Goal: Transaction & Acquisition: Purchase product/service

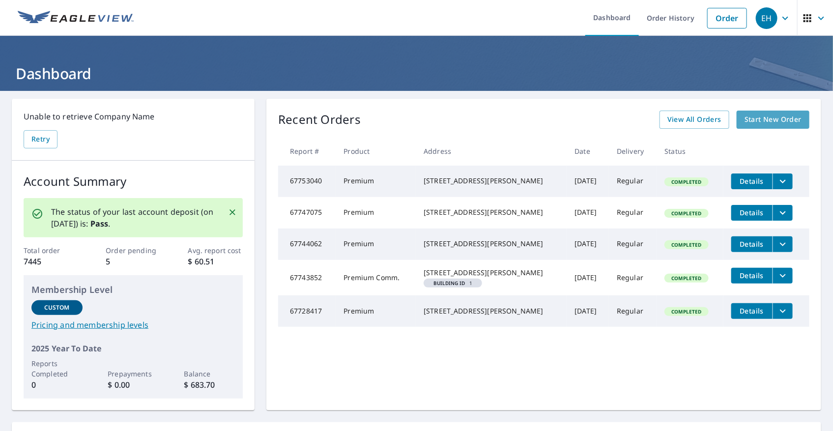
click at [764, 118] on span "Start New Order" at bounding box center [773, 120] width 57 height 12
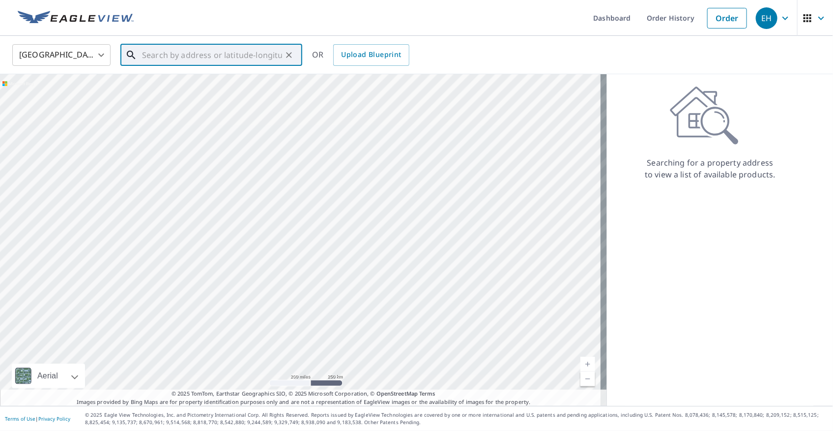
paste input "[STREET_ADDRESS]"
click at [197, 88] on span "[STREET_ADDRESS]" at bounding box center [217, 84] width 154 height 12
type input "[STREET_ADDRESS]"
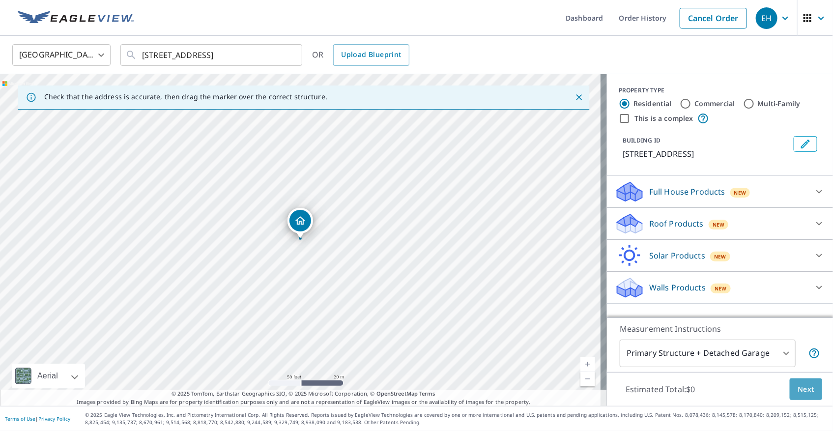
click at [805, 384] on span "Next" at bounding box center [806, 389] width 17 height 12
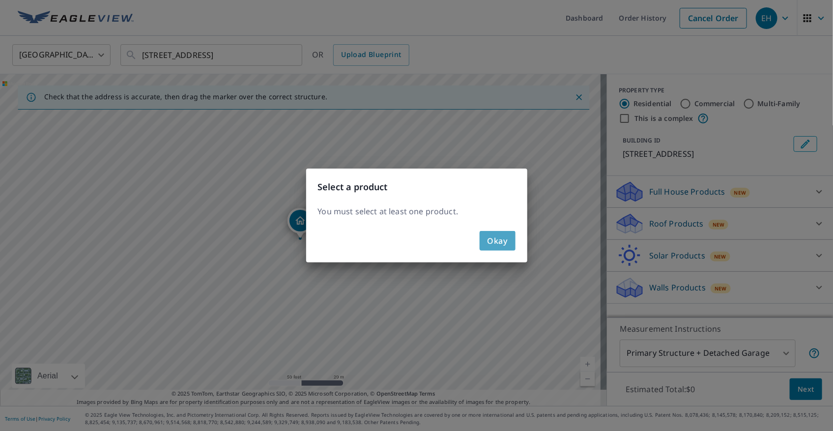
drag, startPoint x: 505, startPoint y: 239, endPoint x: 619, endPoint y: 224, distance: 115.1
click at [505, 239] on span "Okay" at bounding box center [498, 241] width 20 height 14
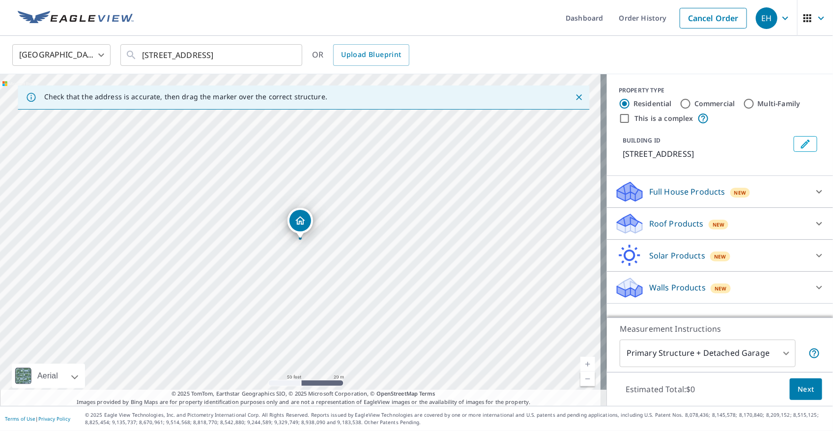
click at [726, 222] on div "Roof Products New" at bounding box center [711, 223] width 193 height 23
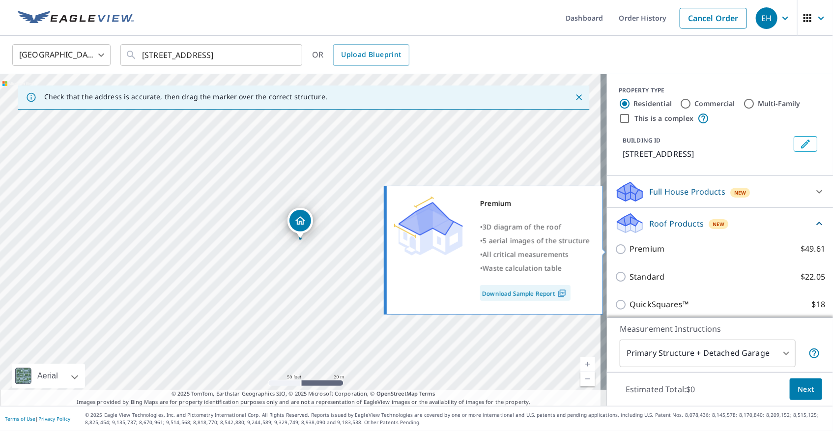
click at [639, 254] on p "Premium" at bounding box center [647, 249] width 35 height 12
click at [630, 254] on input "Premium $49.61" at bounding box center [622, 249] width 15 height 12
checkbox input "true"
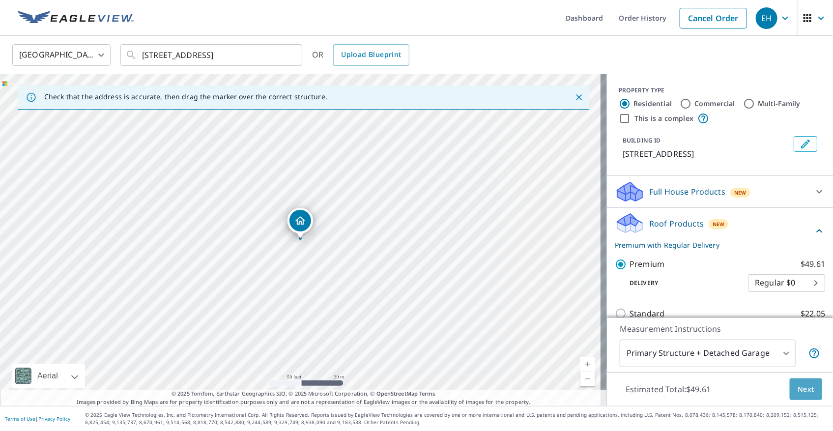
click at [804, 385] on span "Next" at bounding box center [806, 389] width 17 height 12
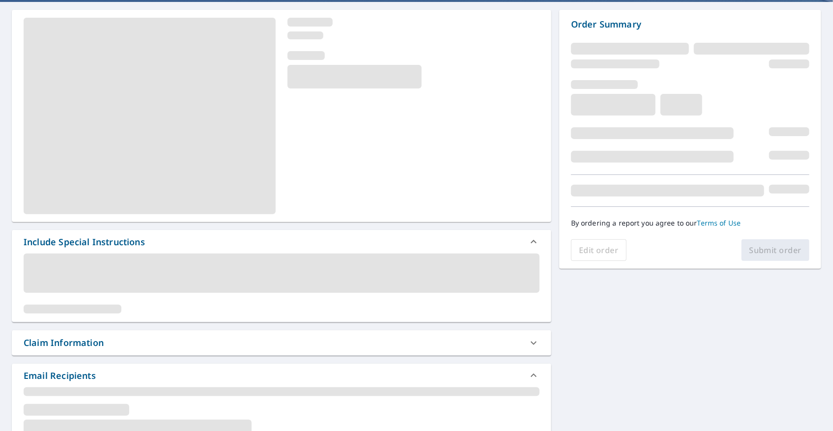
scroll to position [178, 0]
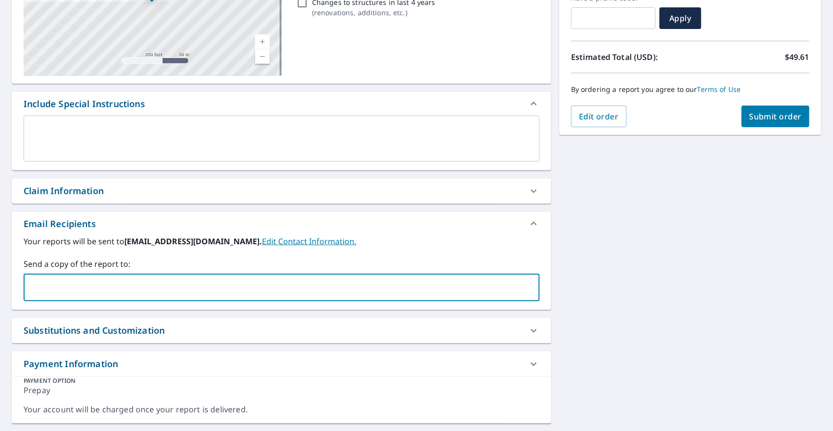
click at [167, 285] on input "text" at bounding box center [274, 287] width 493 height 19
type input "[EMAIL_ADDRESS][DOMAIN_NAME]"
checkbox input "true"
type input "[EMAIL_ADDRESS][DOMAIN_NAME]"
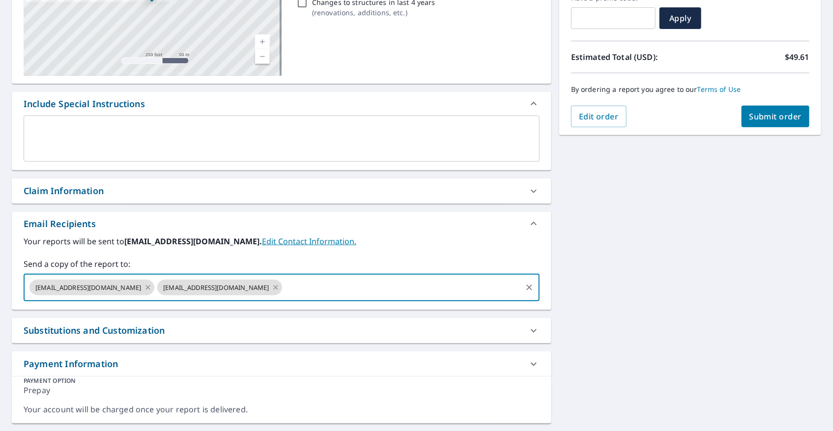
click at [783, 122] on button "Submit order" at bounding box center [776, 117] width 68 height 22
checkbox input "true"
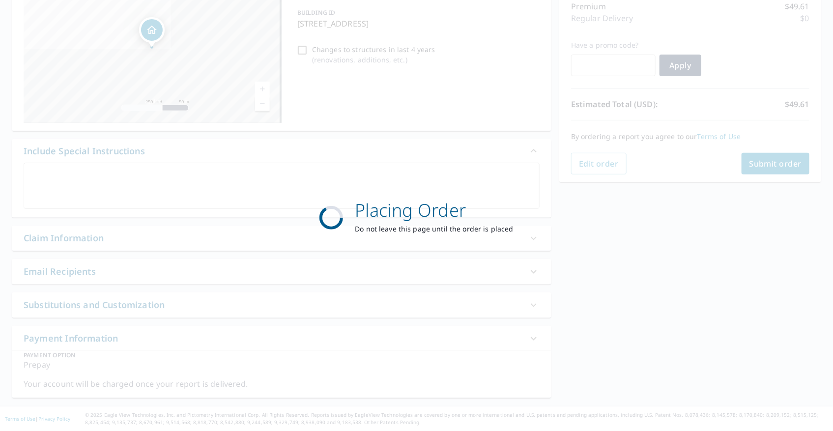
scroll to position [130, 0]
